Goal: Information Seeking & Learning: Learn about a topic

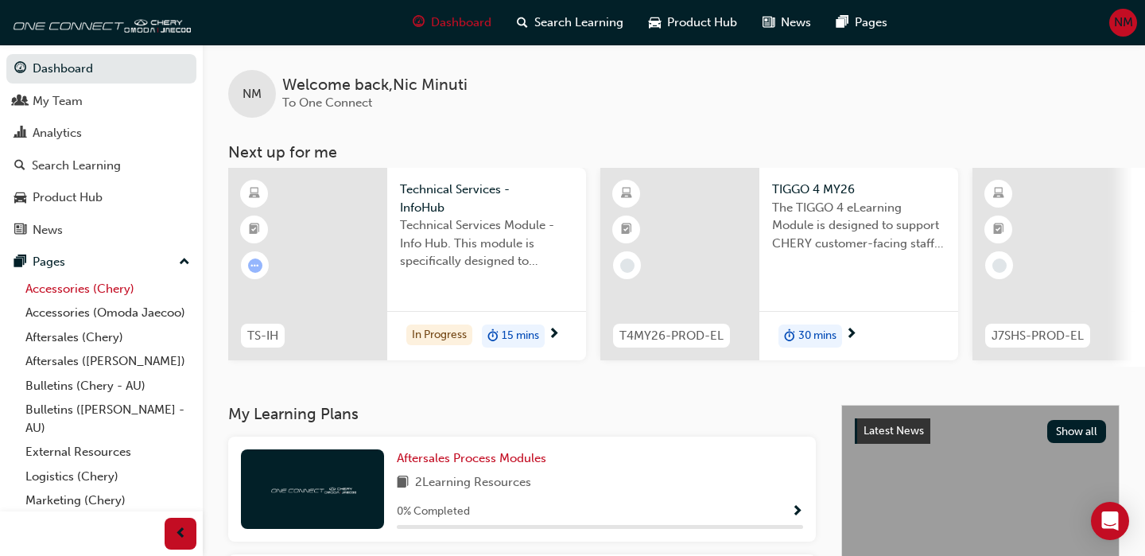
click at [116, 289] on link "Accessories (Chery)" at bounding box center [107, 289] width 177 height 25
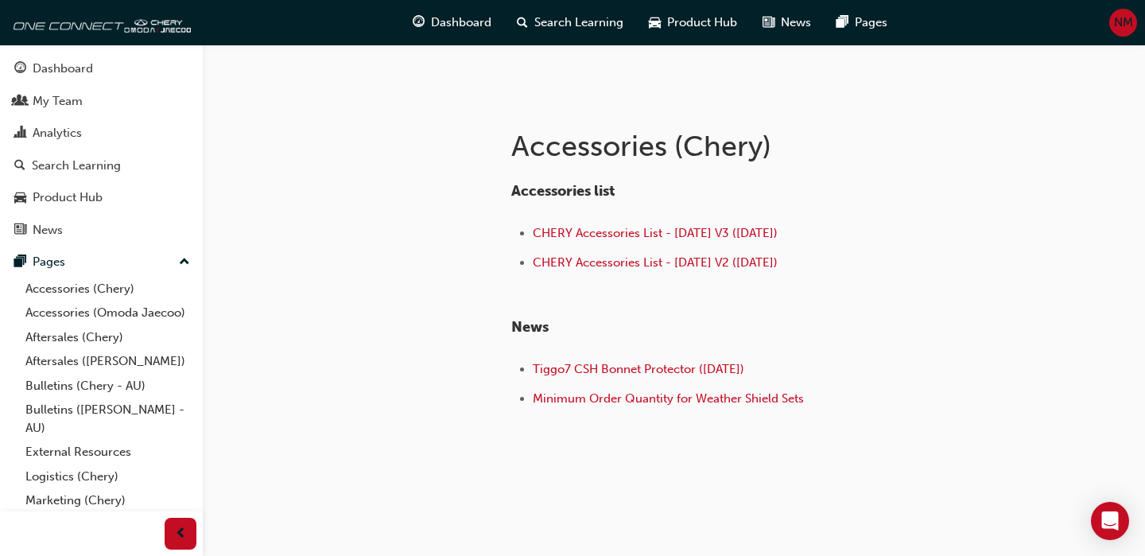
scroll to position [270, 0]
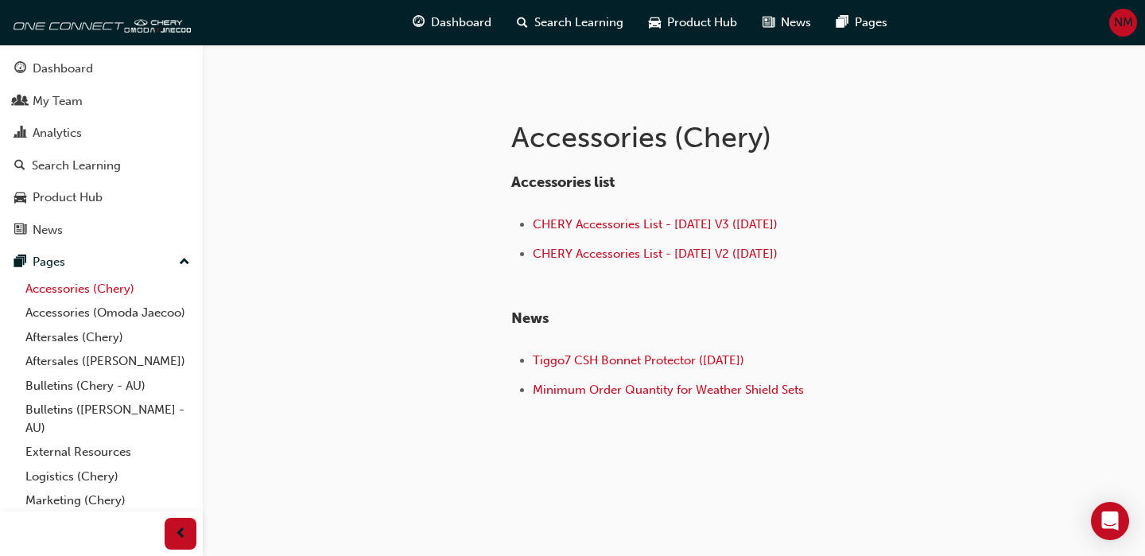
click at [95, 285] on link "Accessories (Chery)" at bounding box center [107, 289] width 177 height 25
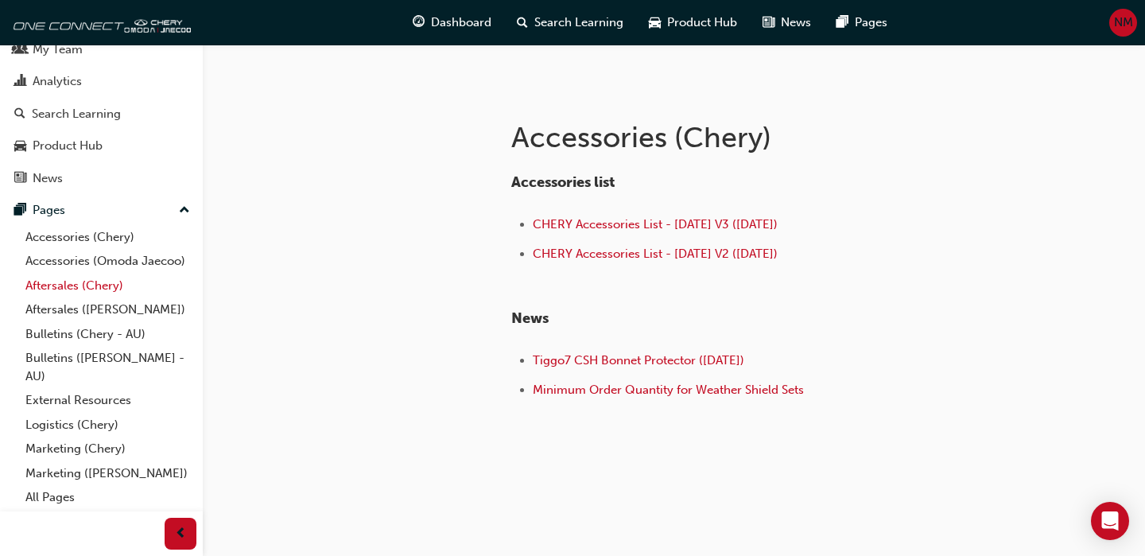
click at [71, 283] on link "Aftersales (Chery)" at bounding box center [107, 286] width 177 height 25
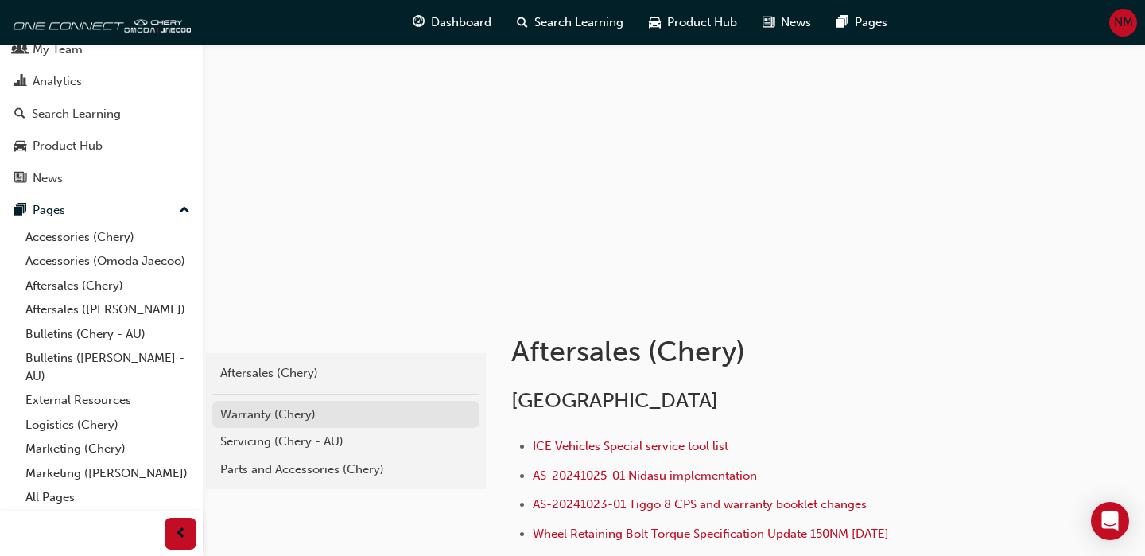
scroll to position [61, 0]
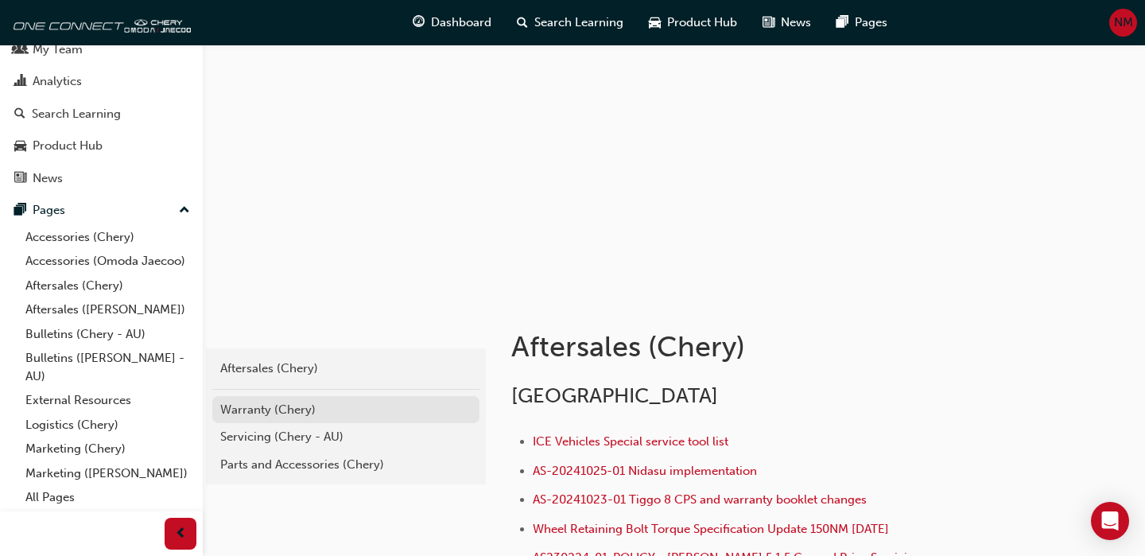
click at [272, 417] on div "Warranty (Chery)" at bounding box center [345, 410] width 251 height 18
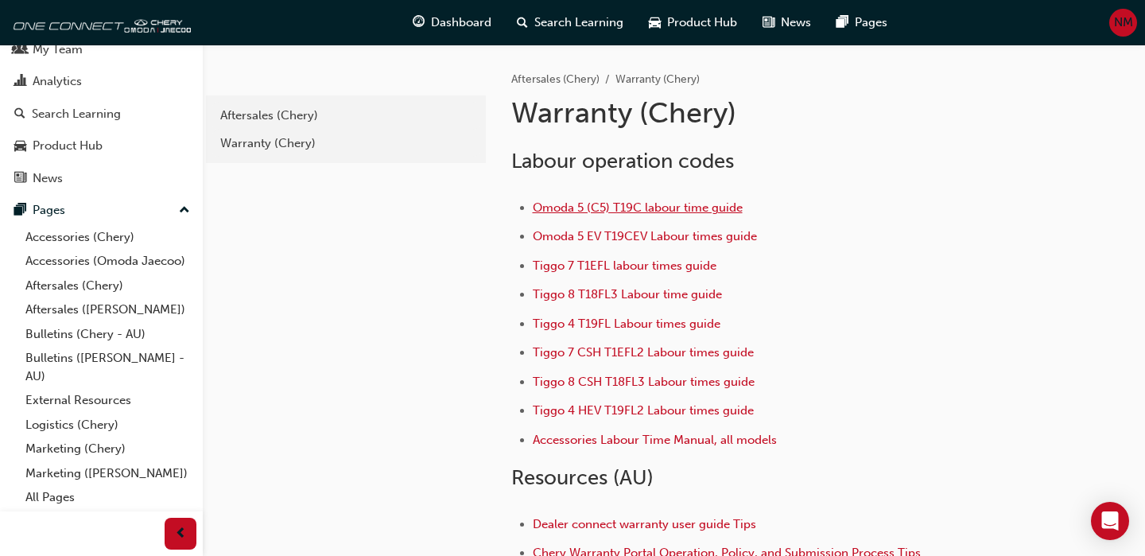
click at [623, 206] on span "Omoda 5 (C5) T19C labour time guide" at bounding box center [638, 207] width 210 height 14
